Goal: Find specific page/section: Find specific page/section

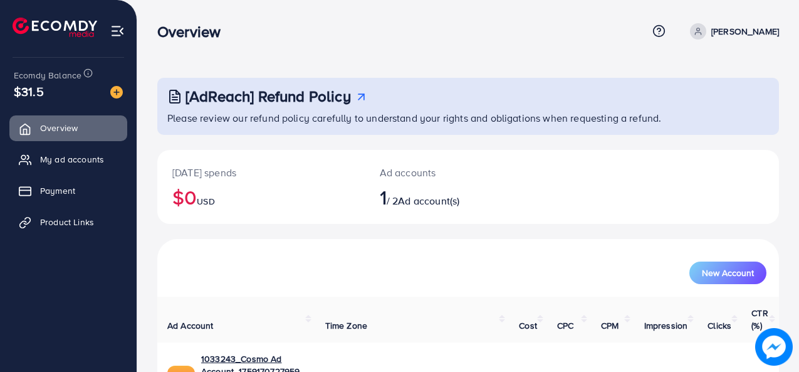
scroll to position [59, 0]
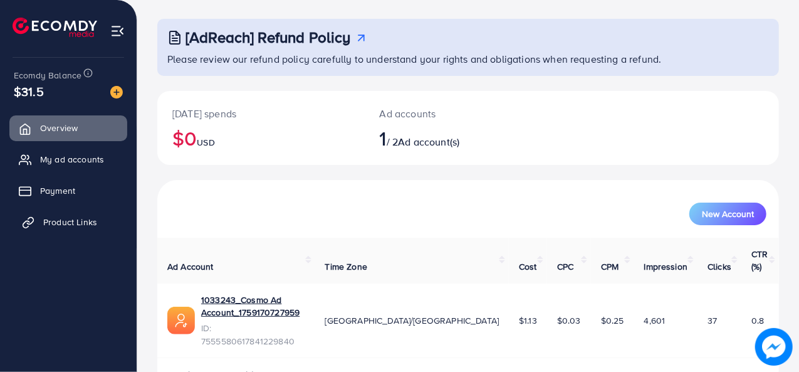
click at [56, 219] on span "Product Links" at bounding box center [70, 222] width 54 height 13
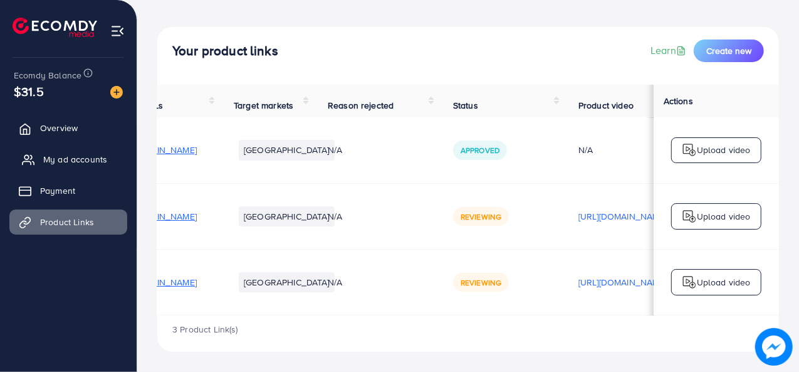
scroll to position [0, 65]
click at [68, 159] on span "My ad accounts" at bounding box center [75, 159] width 64 height 13
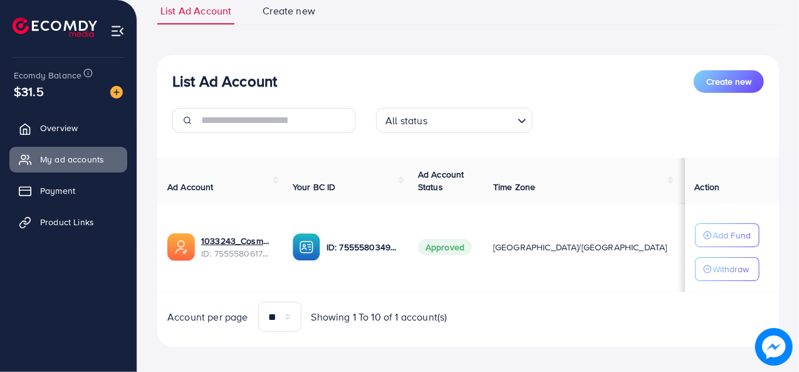
scroll to position [104, 0]
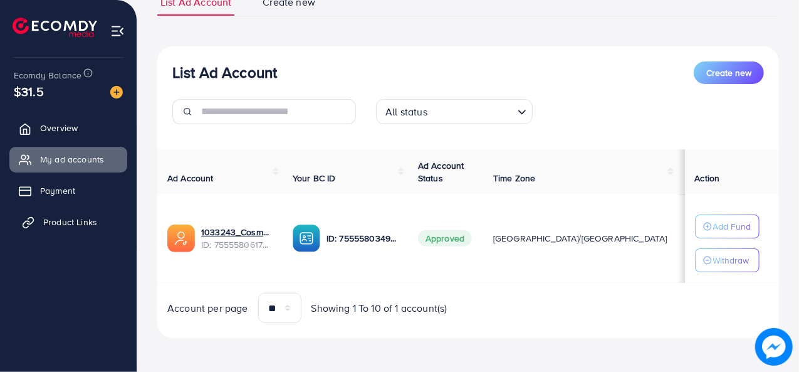
click at [80, 211] on link "Product Links" at bounding box center [68, 221] width 118 height 25
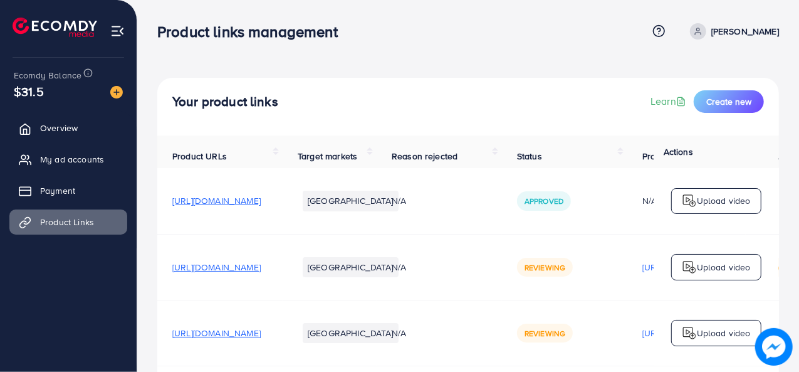
scroll to position [56, 0]
